Goal: Communication & Community: Answer question/provide support

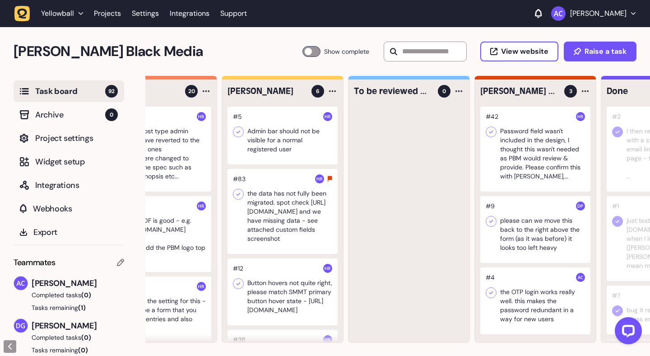
click at [311, 151] on div at bounding box center [283, 136] width 110 height 58
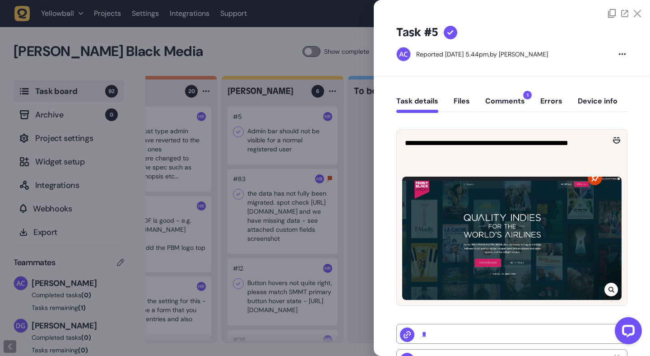
click at [509, 98] on button "Comments 1" at bounding box center [506, 105] width 40 height 16
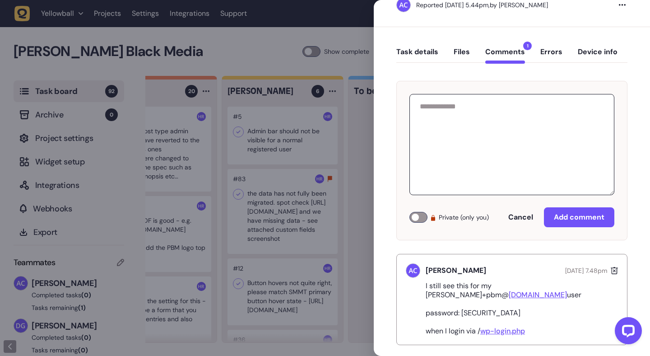
scroll to position [61, 0]
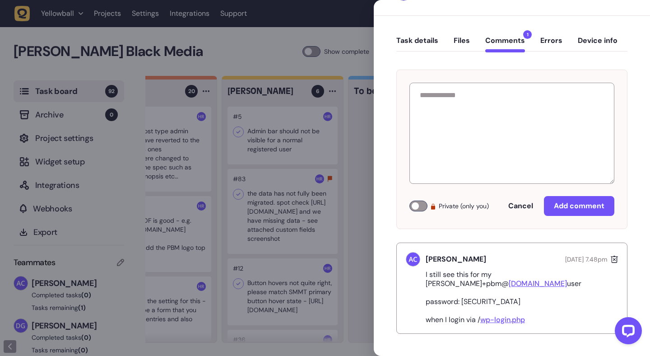
click at [332, 141] on div at bounding box center [325, 178] width 650 height 356
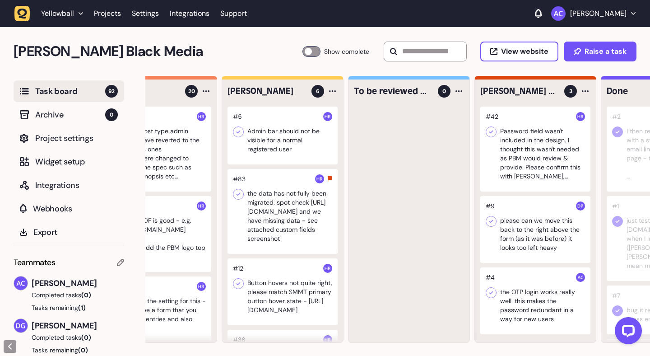
click at [291, 204] on div at bounding box center [283, 211] width 110 height 85
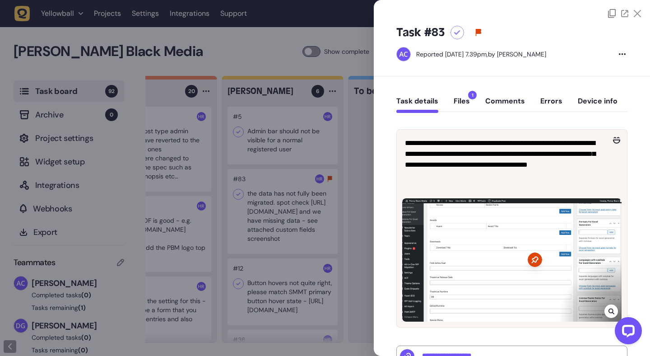
click at [499, 101] on button "Comments" at bounding box center [506, 105] width 40 height 16
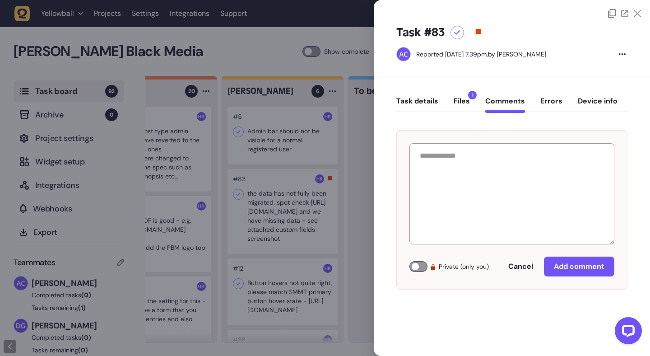
click at [642, 13] on div at bounding box center [512, 9] width 276 height 18
click at [636, 13] on icon at bounding box center [637, 13] width 7 height 7
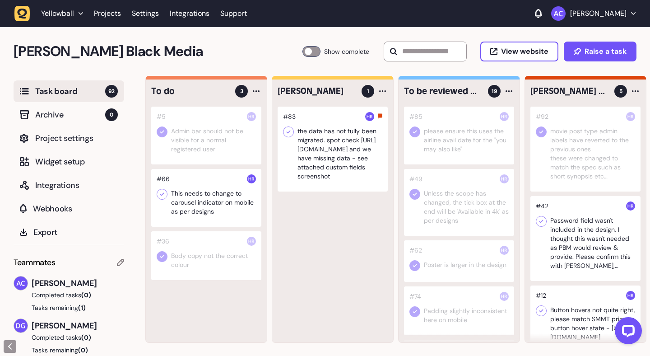
click at [459, 132] on div at bounding box center [459, 136] width 110 height 58
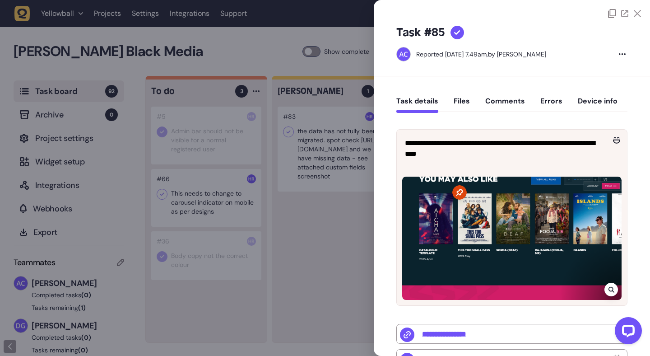
click at [312, 264] on div at bounding box center [325, 178] width 650 height 356
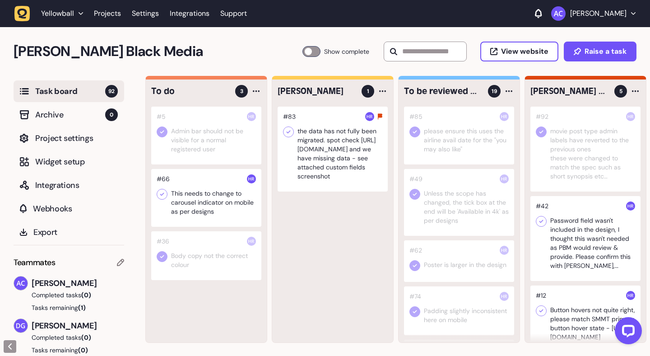
click at [462, 147] on div at bounding box center [459, 136] width 110 height 58
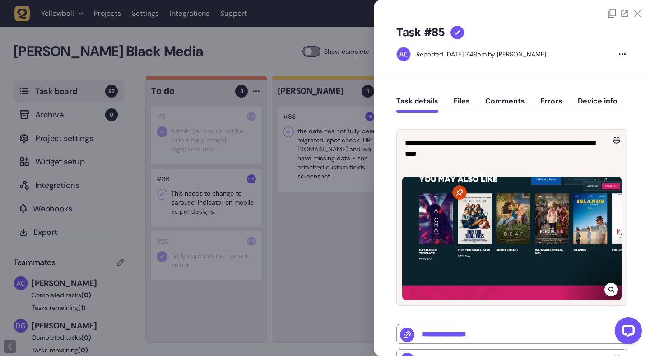
click at [514, 110] on button "Comments" at bounding box center [506, 105] width 40 height 16
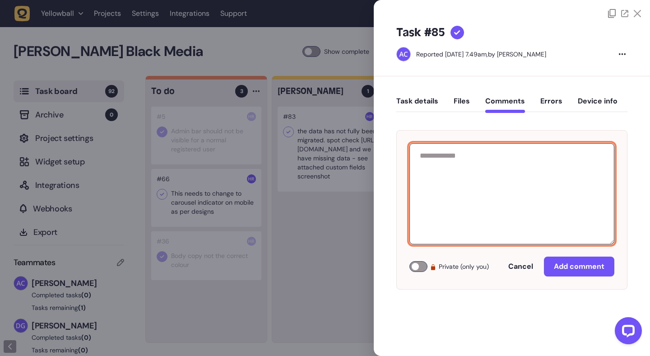
click at [486, 175] on textarea at bounding box center [512, 193] width 205 height 101
type textarea "**********"
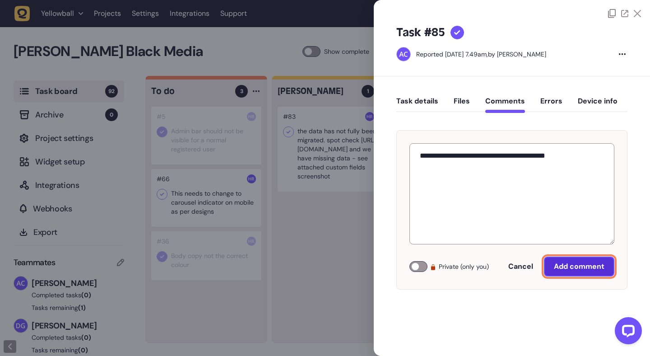
click at [570, 273] on button "Add comment" at bounding box center [579, 267] width 70 height 20
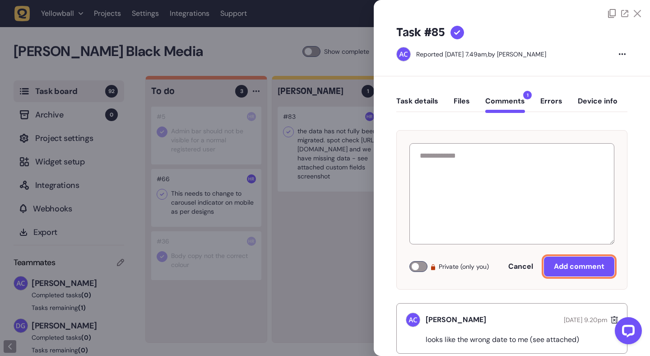
click at [463, 103] on button "Files" at bounding box center [462, 105] width 16 height 16
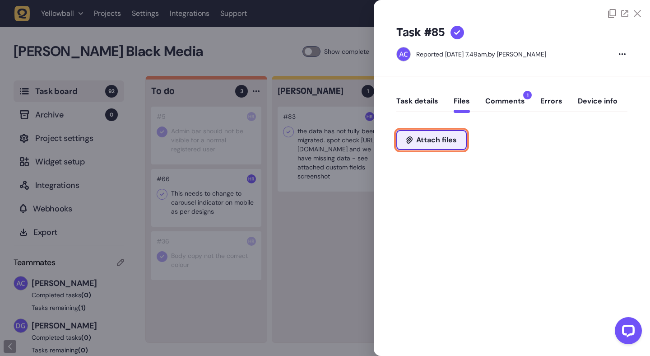
click at [445, 131] on button "Attach files" at bounding box center [432, 140] width 70 height 20
click at [442, 145] on button "Attach files" at bounding box center [432, 140] width 70 height 20
type input "**********"
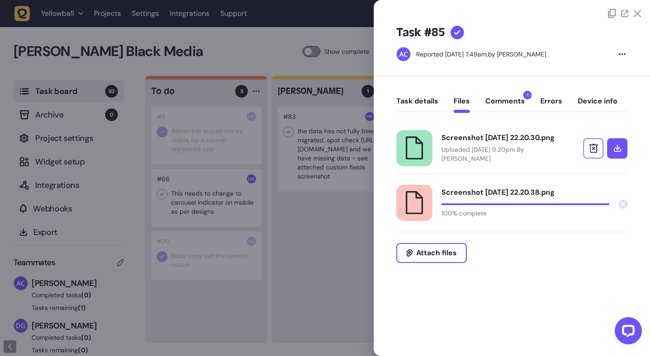
click at [419, 105] on button "Task details" at bounding box center [418, 105] width 42 height 16
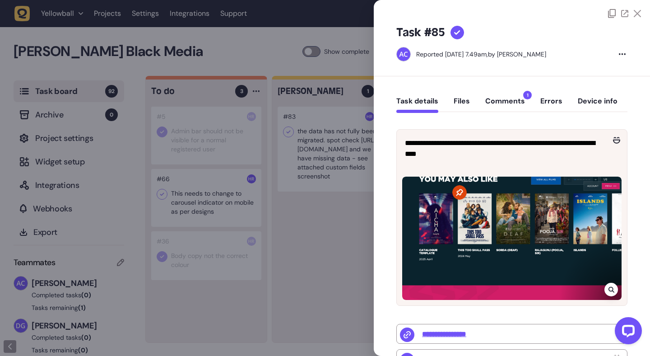
click at [460, 105] on button "Files" at bounding box center [462, 105] width 16 height 16
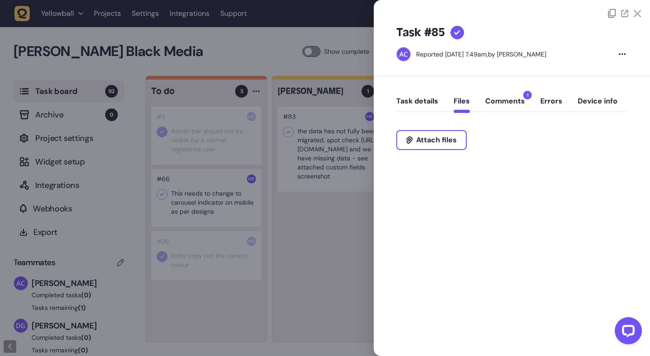
click at [643, 14] on div at bounding box center [512, 9] width 276 height 18
click at [640, 13] on icon at bounding box center [637, 13] width 7 height 7
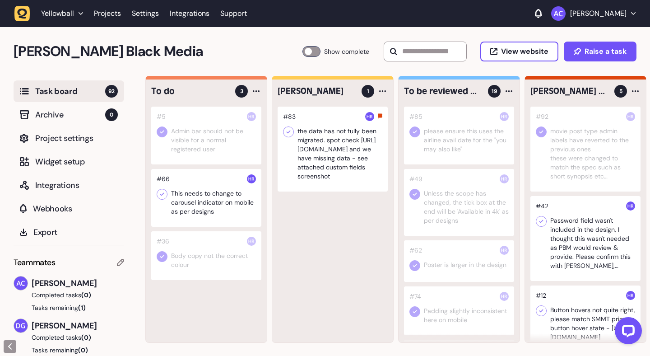
click at [456, 134] on div at bounding box center [459, 136] width 110 height 58
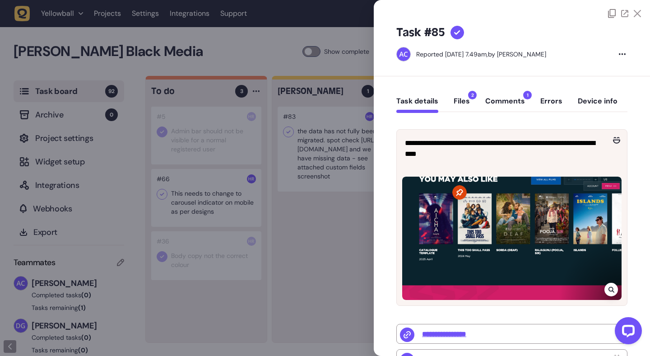
click at [458, 102] on button "Files 2" at bounding box center [462, 105] width 16 height 16
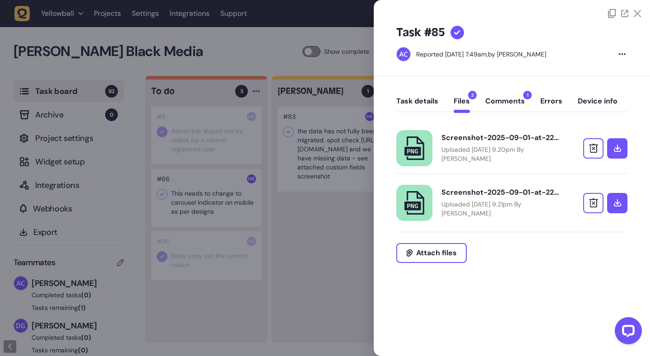
click at [637, 12] on icon at bounding box center [637, 13] width 7 height 7
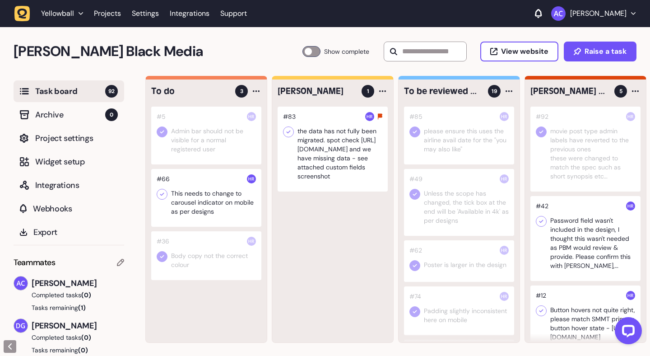
click at [414, 131] on icon at bounding box center [415, 131] width 9 height 9
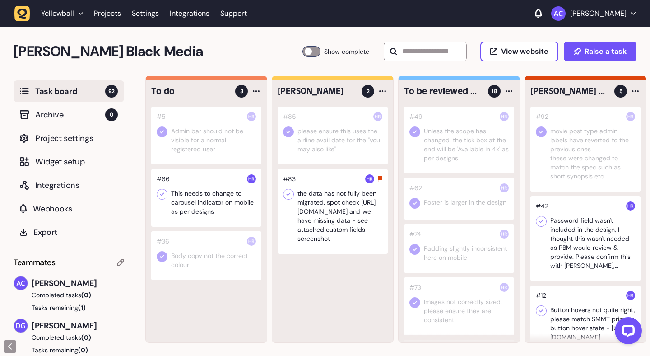
click at [327, 146] on div at bounding box center [333, 136] width 110 height 58
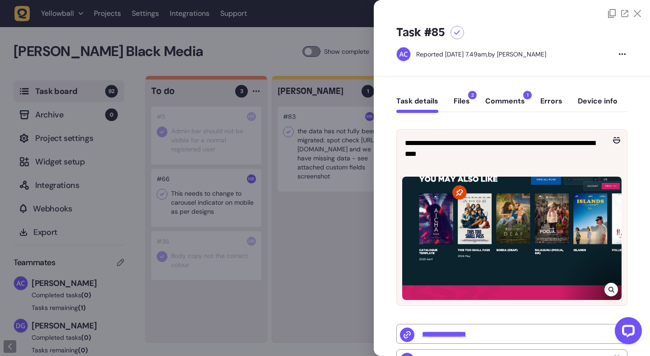
click at [461, 33] on div at bounding box center [458, 33] width 14 height 14
click at [634, 12] on icon at bounding box center [637, 13] width 7 height 7
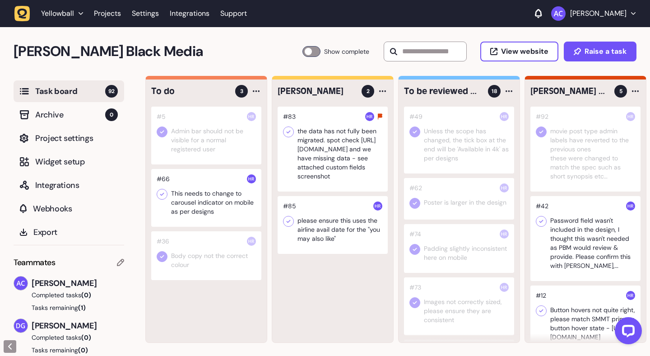
click at [472, 126] on div at bounding box center [459, 140] width 110 height 67
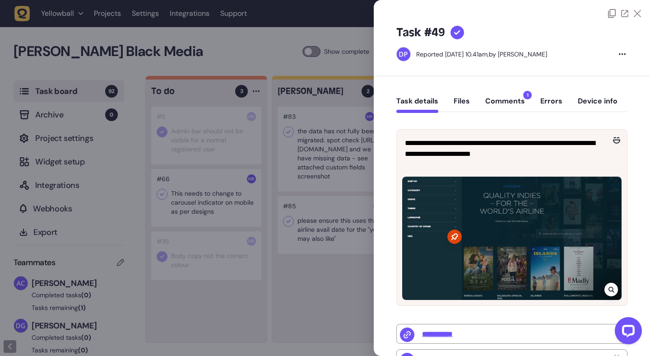
click at [634, 14] on icon at bounding box center [637, 13] width 7 height 7
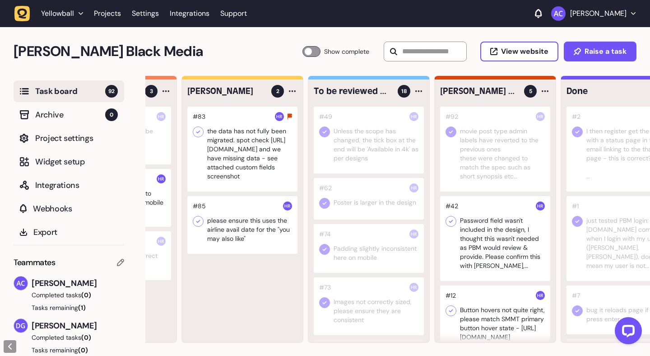
scroll to position [0, 157]
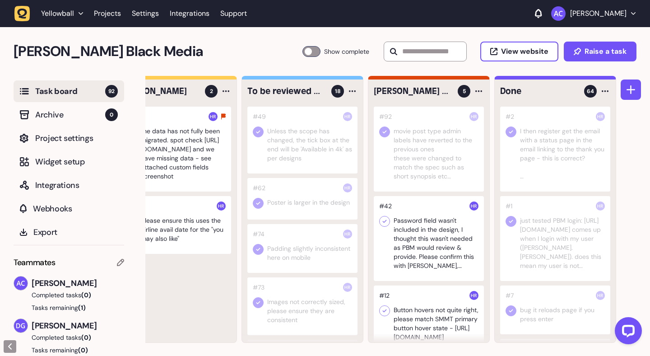
click at [426, 157] on div at bounding box center [429, 149] width 110 height 85
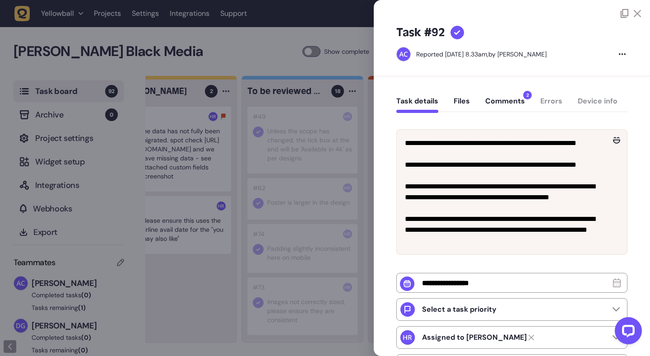
click at [510, 100] on button "Comments 2" at bounding box center [506, 105] width 40 height 16
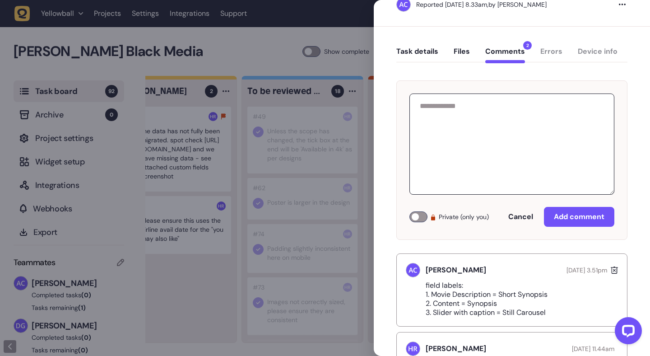
scroll to position [114, 0]
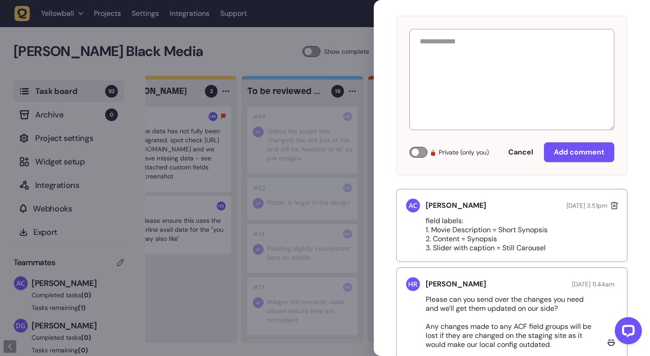
click at [205, 295] on div at bounding box center [325, 178] width 650 height 356
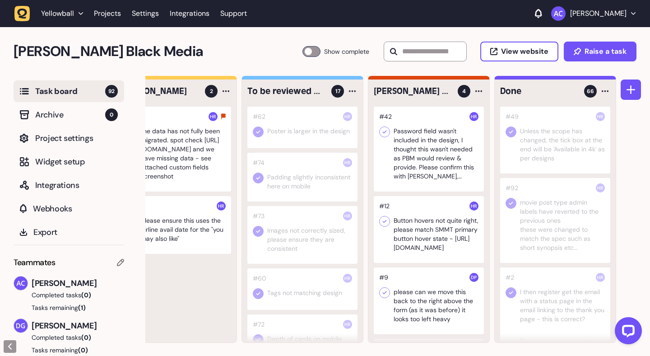
click at [313, 132] on div at bounding box center [303, 128] width 110 height 42
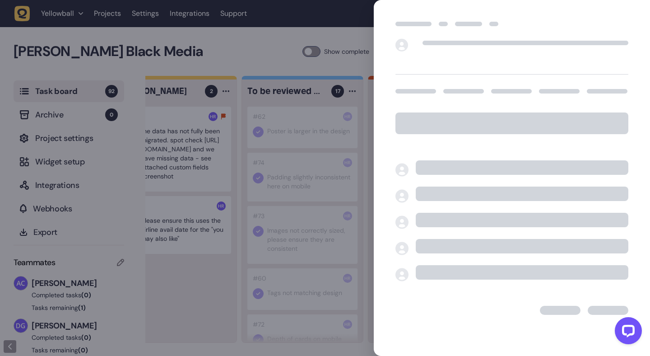
click at [313, 132] on div at bounding box center [325, 178] width 650 height 356
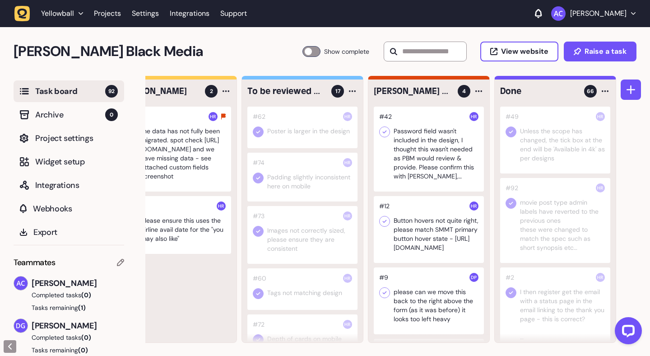
click at [304, 164] on div at bounding box center [303, 177] width 110 height 49
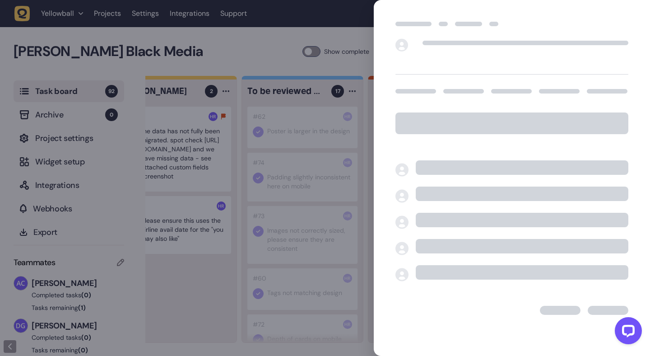
click at [304, 164] on div at bounding box center [325, 178] width 650 height 356
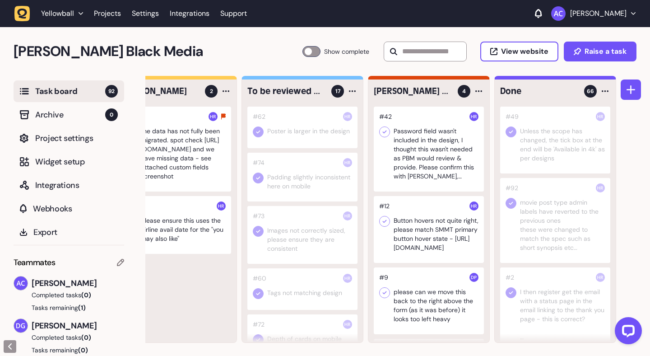
click at [299, 222] on div at bounding box center [303, 235] width 110 height 58
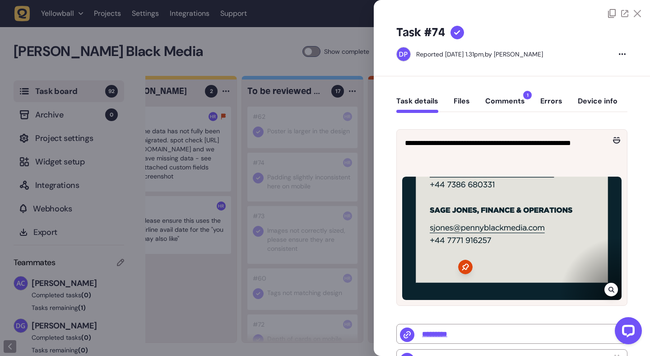
click at [299, 222] on div at bounding box center [325, 178] width 650 height 356
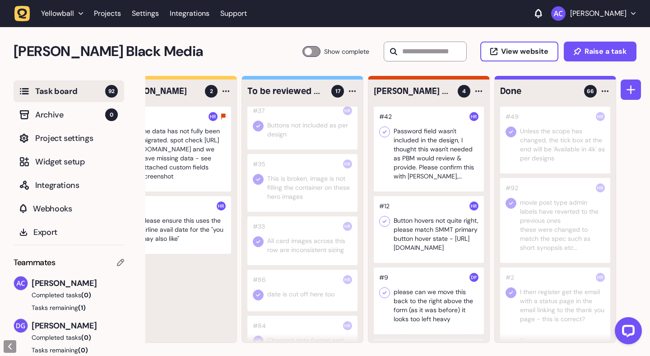
scroll to position [454, 0]
click at [304, 181] on div at bounding box center [303, 183] width 110 height 58
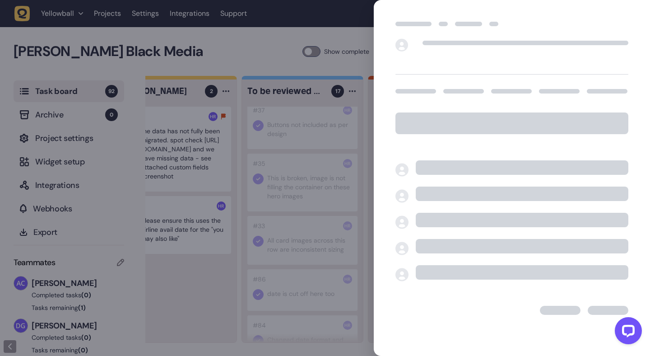
click at [304, 181] on div at bounding box center [325, 178] width 650 height 356
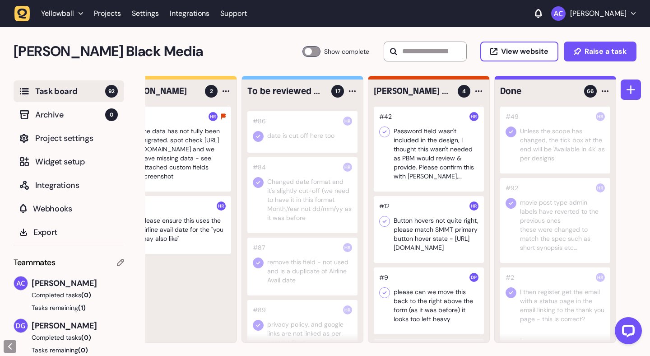
scroll to position [616, 0]
click at [305, 179] on div at bounding box center [303, 192] width 110 height 76
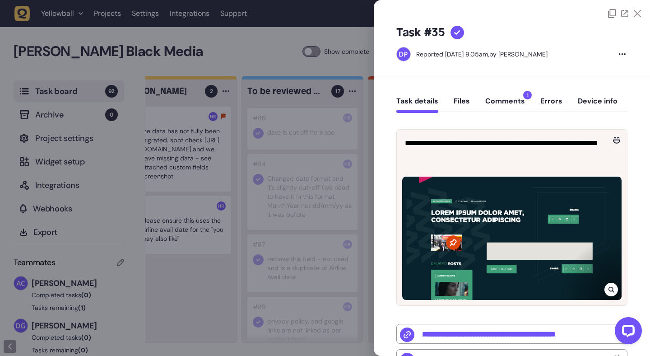
type input "*"
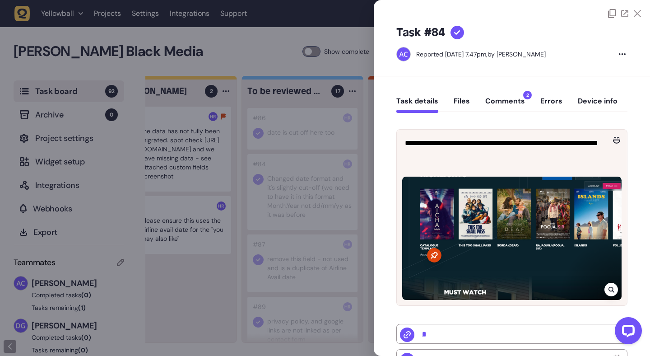
click at [510, 101] on button "Comments 2" at bounding box center [506, 105] width 40 height 16
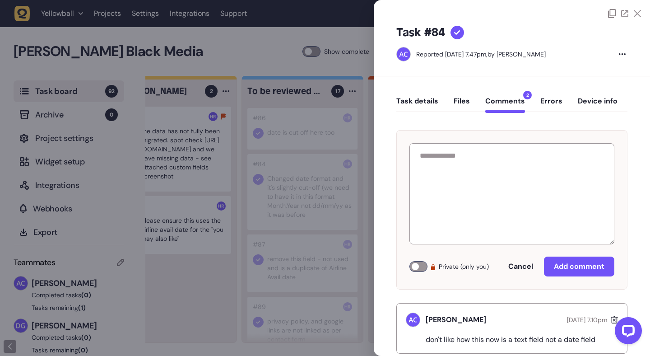
click at [419, 103] on button "Task details" at bounding box center [418, 105] width 42 height 16
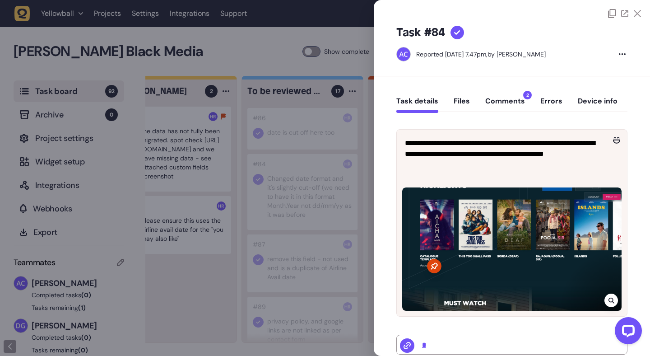
click at [419, 103] on button "Task details" at bounding box center [418, 105] width 42 height 16
click at [312, 193] on div at bounding box center [325, 178] width 650 height 356
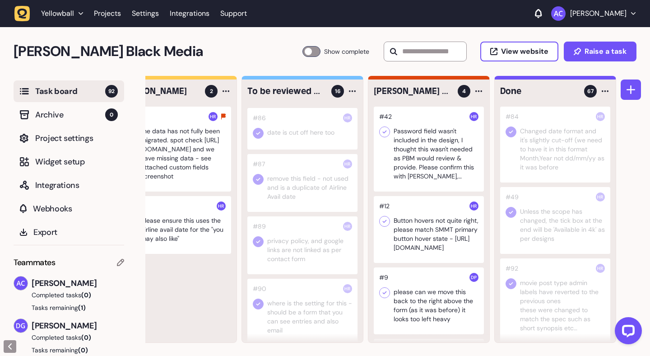
click at [320, 194] on div at bounding box center [303, 183] width 110 height 58
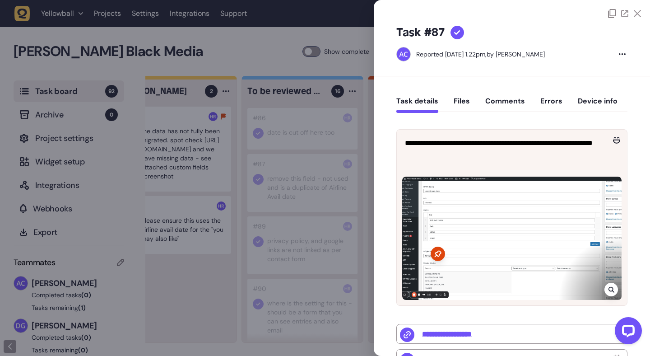
click at [474, 286] on div at bounding box center [512, 238] width 220 height 123
click at [471, 266] on div at bounding box center [512, 238] width 220 height 123
click at [610, 289] on icon at bounding box center [611, 290] width 6 height 6
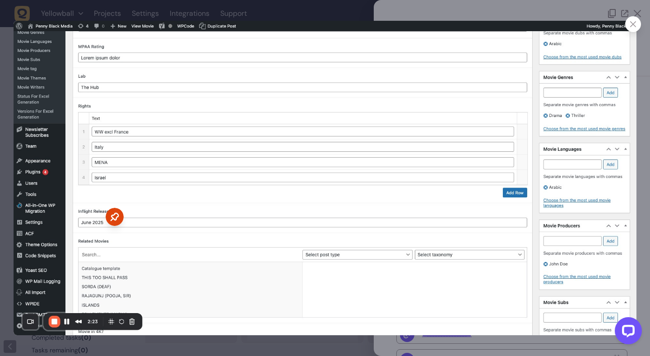
click at [636, 19] on div at bounding box center [634, 24] width 16 height 16
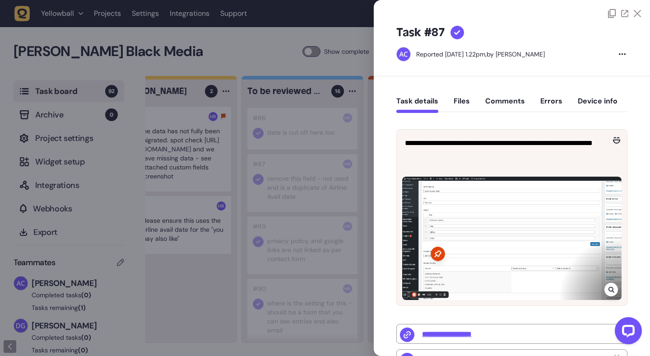
click at [636, 12] on icon at bounding box center [637, 13] width 7 height 7
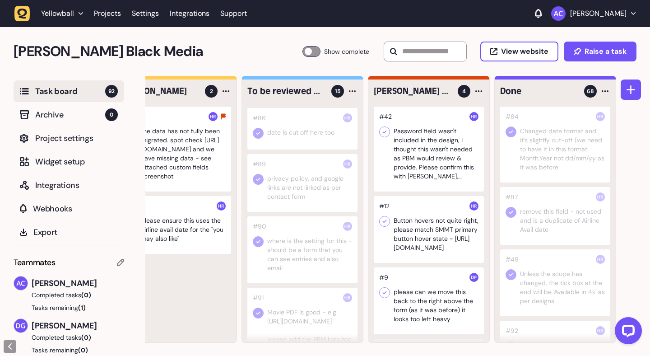
click at [305, 199] on div at bounding box center [303, 183] width 110 height 58
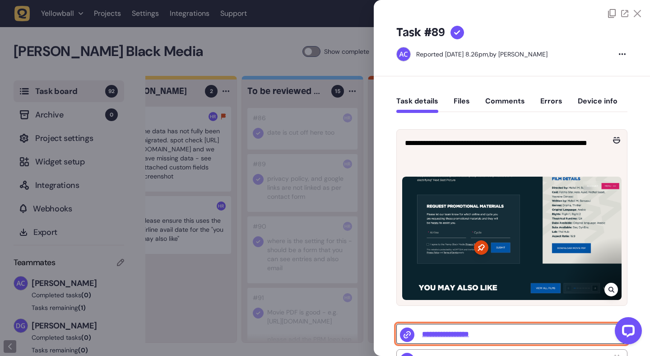
click at [458, 332] on input "**********" at bounding box center [512, 334] width 231 height 20
click at [510, 101] on button "Comments" at bounding box center [506, 105] width 40 height 16
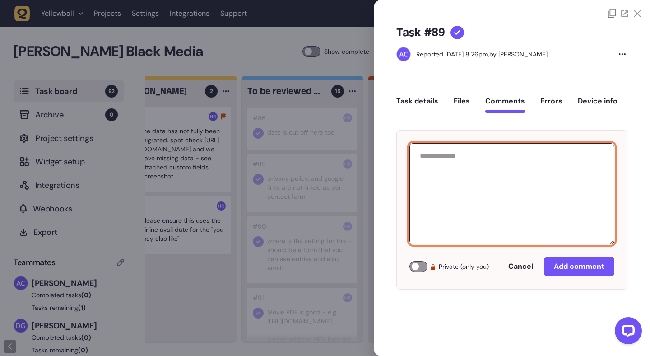
click at [500, 159] on textarea at bounding box center [512, 193] width 205 height 101
type textarea "*"
type textarea "**********"
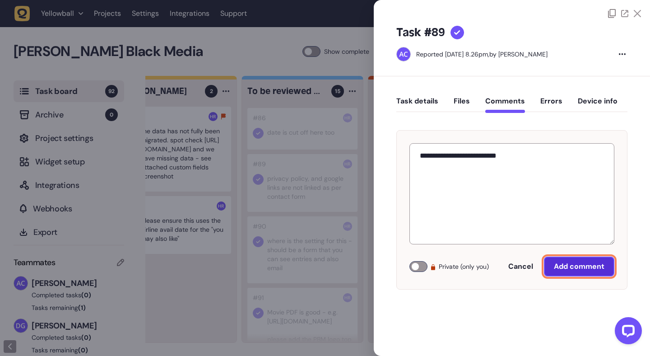
click at [587, 268] on span "Add comment" at bounding box center [579, 266] width 51 height 9
click at [432, 98] on button "Task details" at bounding box center [418, 105] width 42 height 16
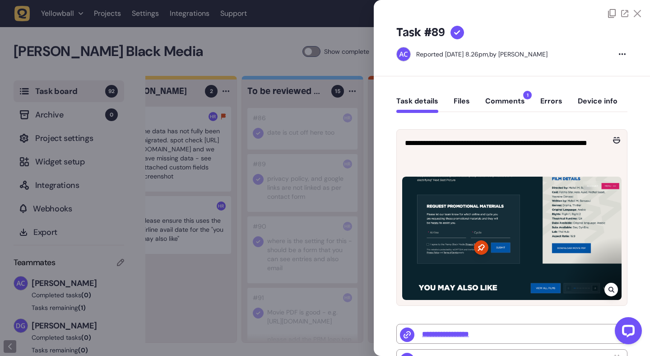
click at [458, 35] on icon at bounding box center [457, 32] width 6 height 5
click at [637, 13] on icon at bounding box center [637, 13] width 7 height 7
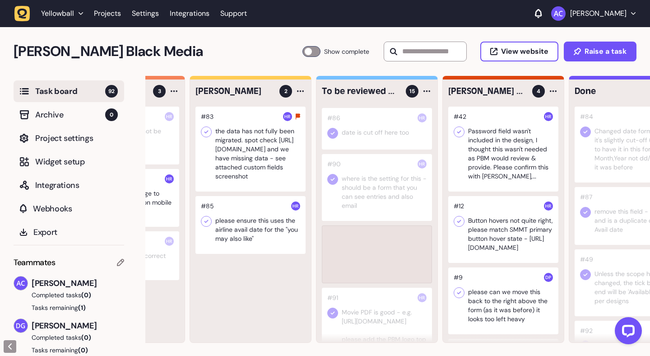
scroll to position [589, 0]
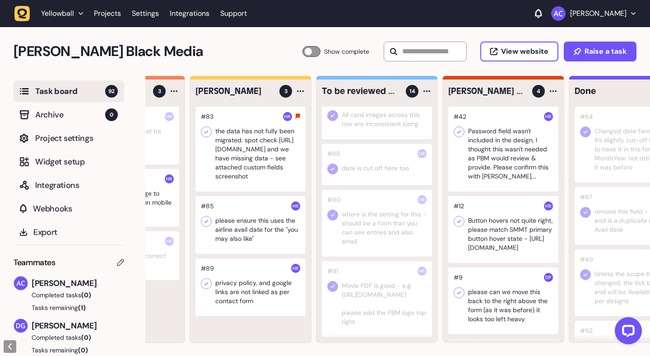
click at [374, 164] on div at bounding box center [377, 165] width 110 height 42
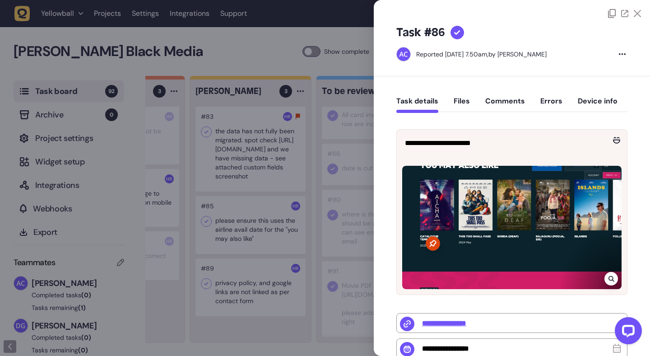
click at [374, 164] on div "**********" at bounding box center [512, 312] width 276 height 473
click at [342, 160] on div at bounding box center [325, 178] width 650 height 356
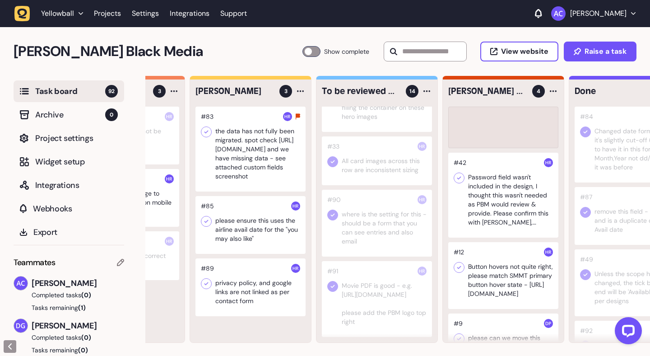
scroll to position [543, 0]
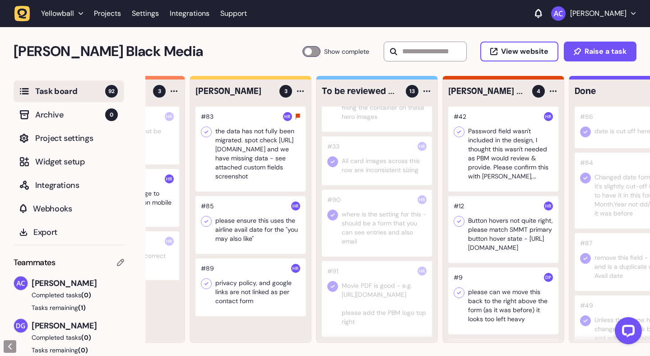
click at [357, 217] on div at bounding box center [377, 223] width 110 height 67
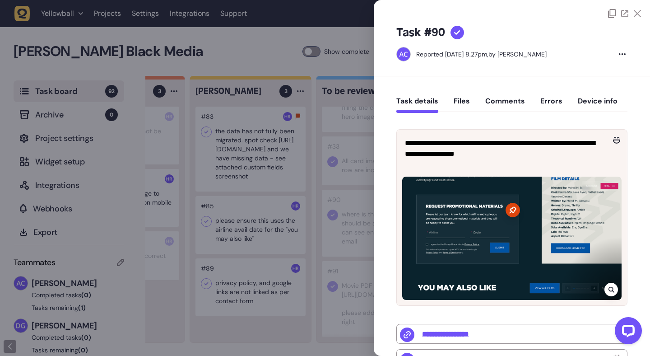
click at [511, 103] on button "Comments" at bounding box center [506, 105] width 40 height 16
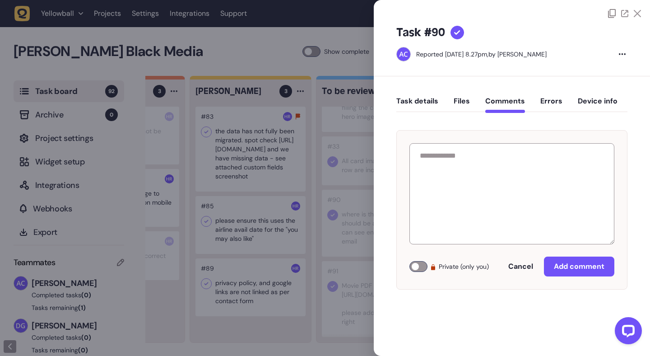
click at [511, 103] on button "Comments" at bounding box center [506, 105] width 40 height 16
click at [316, 210] on div at bounding box center [325, 178] width 650 height 356
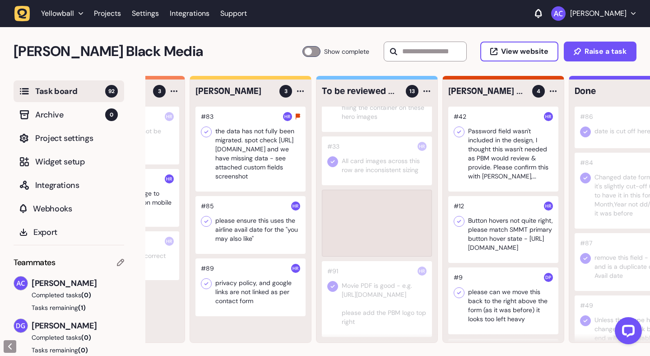
scroll to position [472, 0]
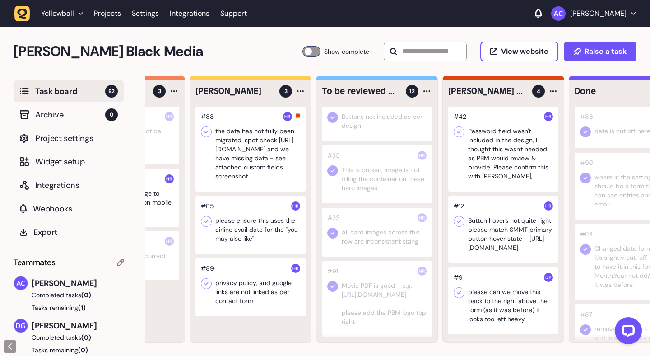
click at [387, 281] on div at bounding box center [377, 299] width 110 height 76
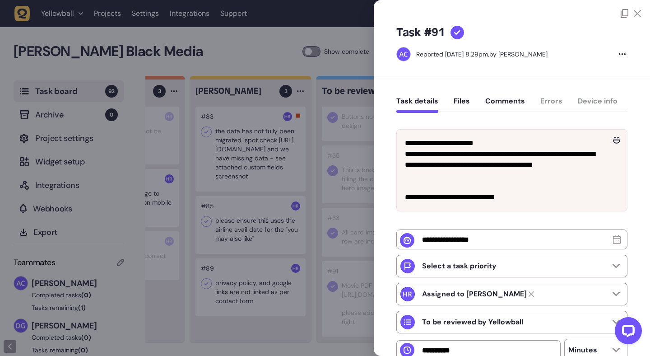
click at [513, 101] on button "Comments" at bounding box center [506, 105] width 40 height 16
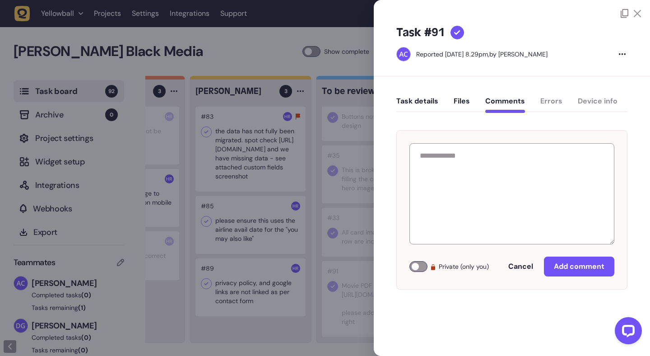
click at [432, 104] on button "Task details" at bounding box center [418, 105] width 42 height 16
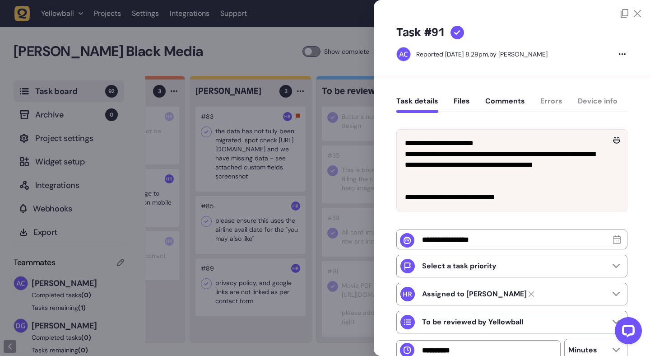
click at [327, 178] on div at bounding box center [325, 178] width 650 height 356
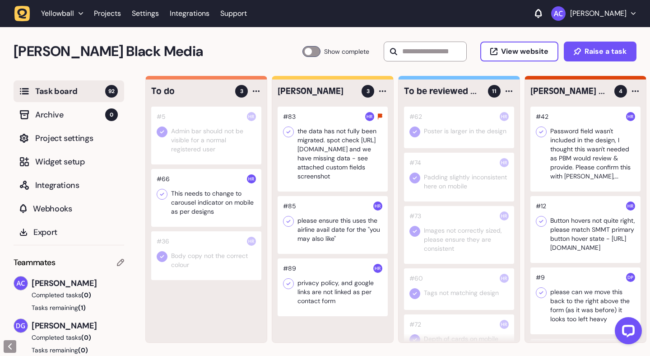
click at [202, 135] on div at bounding box center [206, 136] width 110 height 58
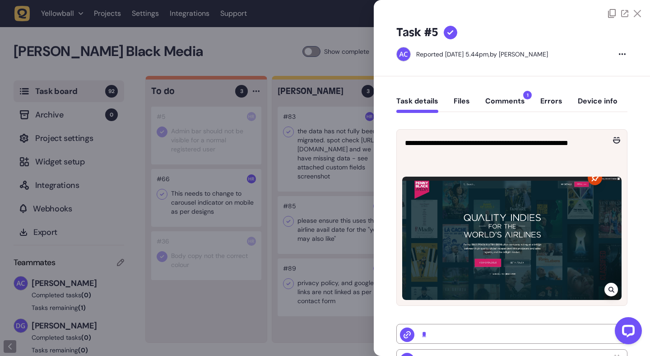
click at [515, 104] on button "Comments 1" at bounding box center [506, 105] width 40 height 16
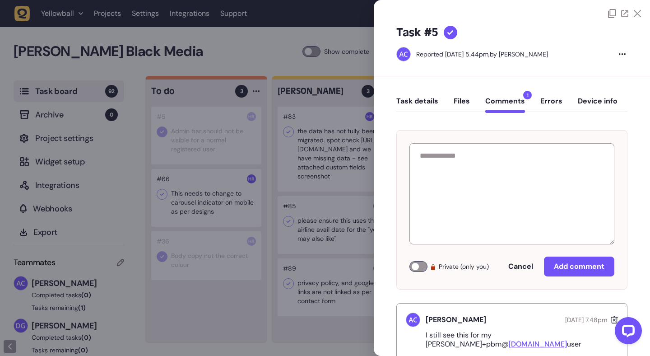
scroll to position [61, 0]
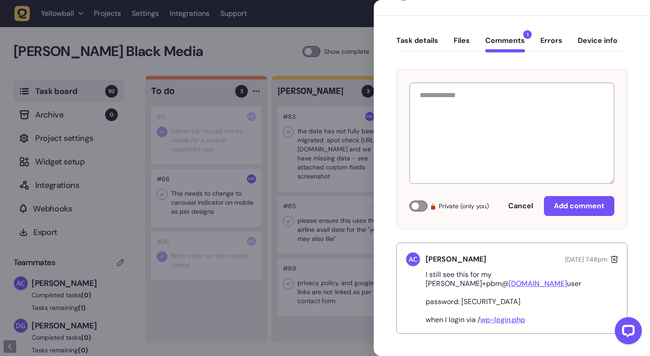
click at [312, 210] on div at bounding box center [325, 178] width 650 height 356
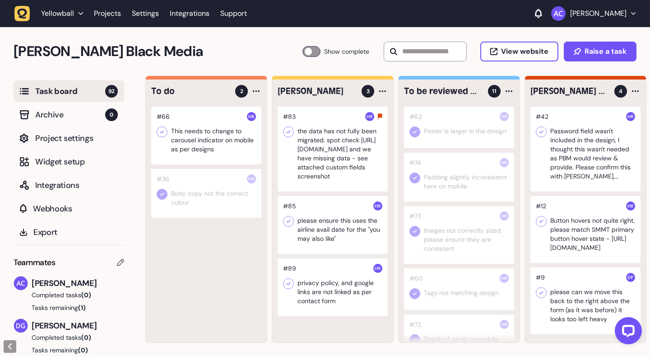
click at [198, 184] on div at bounding box center [206, 193] width 110 height 49
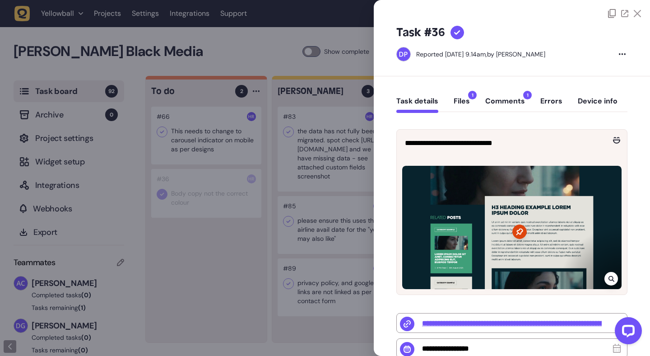
click at [499, 98] on button "Comments 1" at bounding box center [506, 105] width 40 height 16
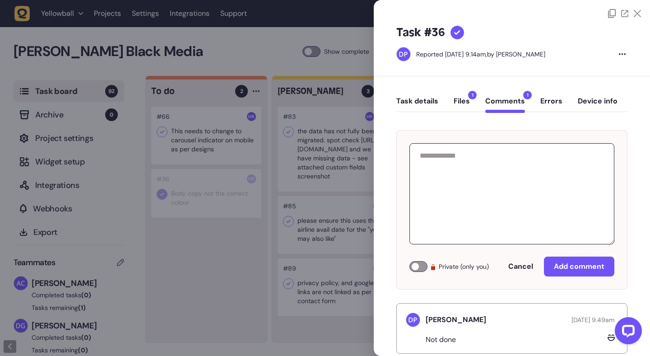
scroll to position [20, 0]
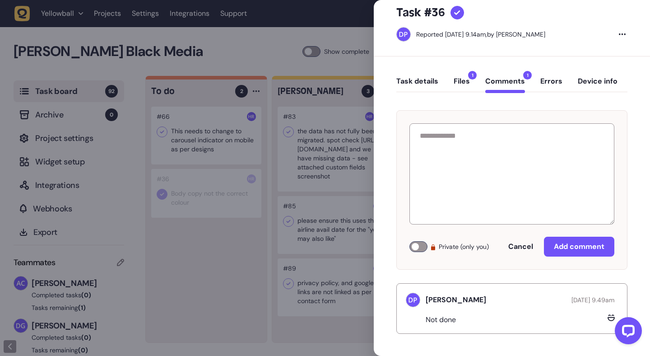
click at [162, 289] on div at bounding box center [325, 178] width 650 height 356
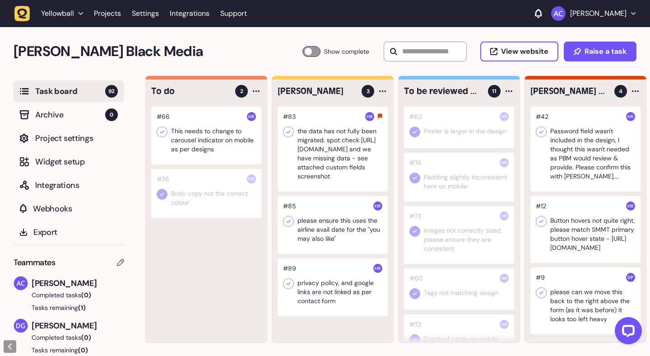
click at [337, 166] on div at bounding box center [333, 149] width 110 height 85
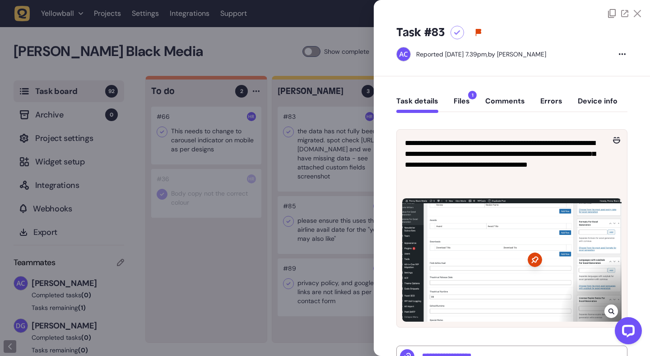
click at [504, 94] on div "Task details Files 1 Comments Errors Device info" at bounding box center [512, 103] width 231 height 27
click at [505, 101] on button "Comments" at bounding box center [506, 105] width 40 height 16
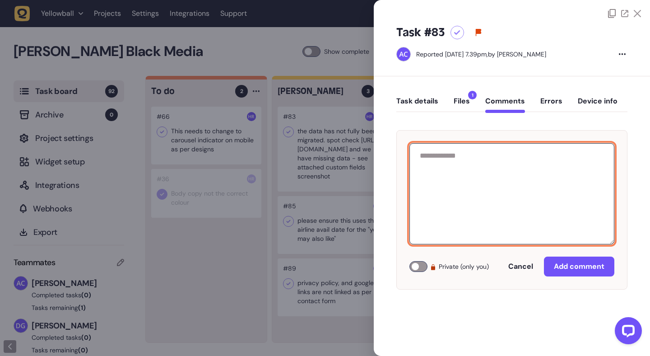
click at [460, 165] on textarea at bounding box center [512, 193] width 205 height 101
paste textarea "**********"
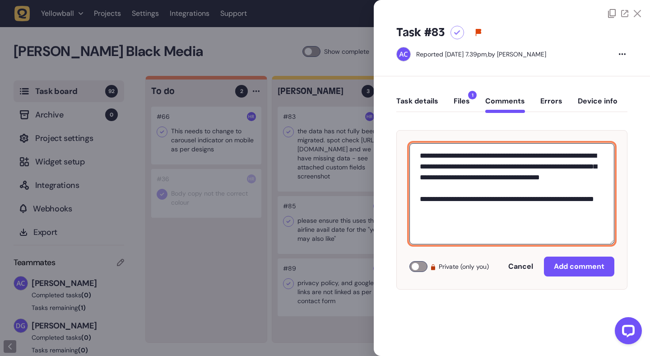
click at [446, 221] on textarea "**********" at bounding box center [512, 193] width 205 height 101
type textarea "**********"
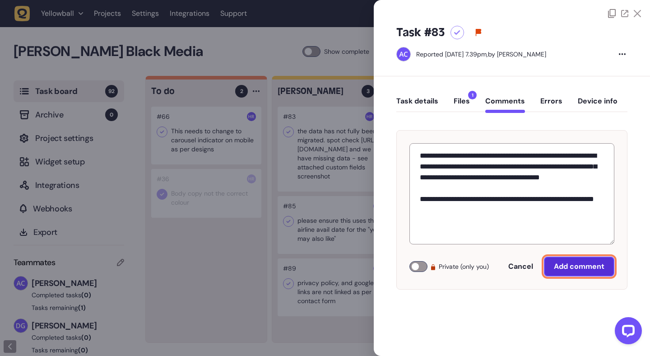
click at [572, 266] on span "Add comment" at bounding box center [579, 266] width 51 height 9
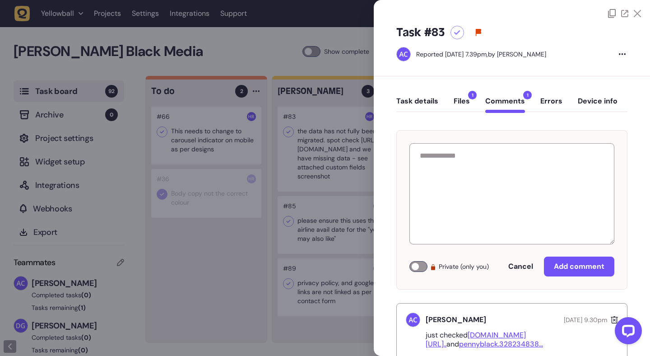
click at [638, 9] on div at bounding box center [624, 13] width 33 height 9
click at [641, 8] on div at bounding box center [512, 9] width 276 height 18
click at [639, 16] on icon at bounding box center [637, 13] width 7 height 7
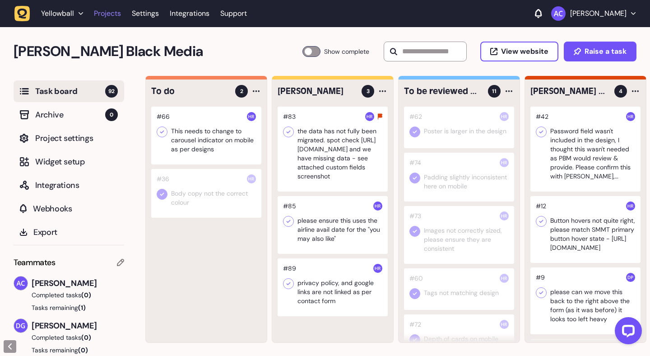
click at [112, 13] on link "Projects" at bounding box center [107, 13] width 27 height 16
